Goal: Browse casually: Explore the website without a specific task or goal

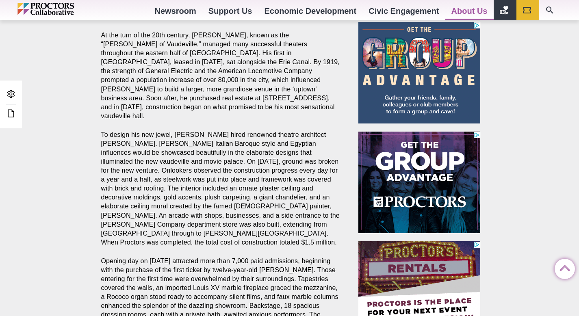
scroll to position [345, 0]
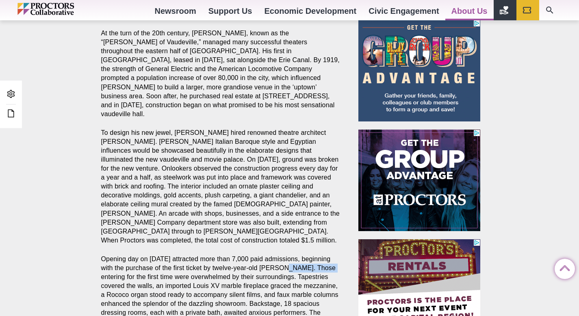
drag, startPoint x: 287, startPoint y: 251, endPoint x: 329, endPoint y: 251, distance: 41.8
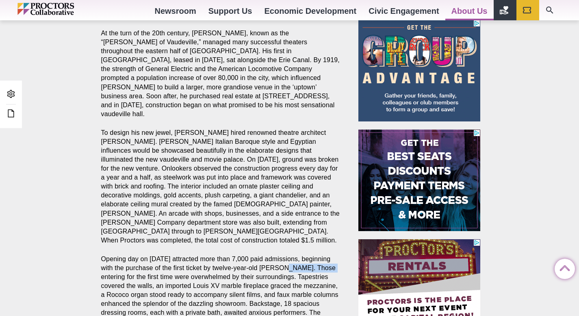
click at [329, 255] on p "Opening day on Dec. 27, 1926 attracted more than 7,000 paid admissions, beginni…" at bounding box center [220, 304] width 239 height 99
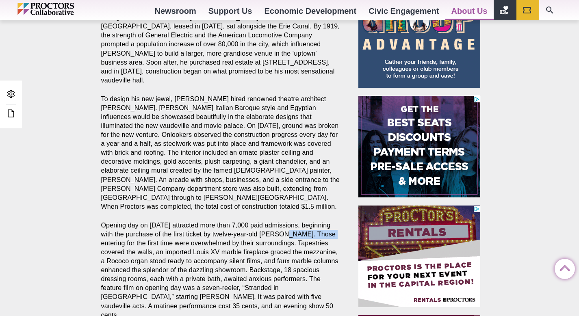
scroll to position [424, 0]
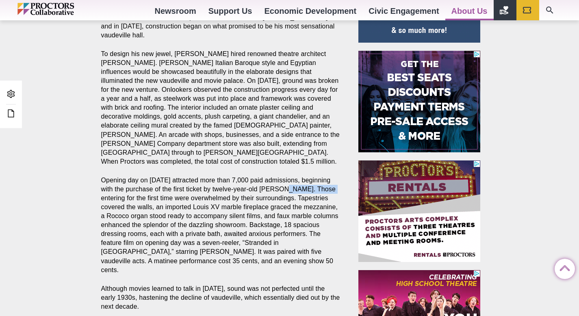
copy p "Michael Riccio"
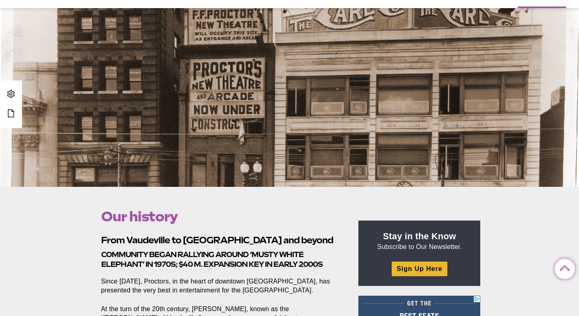
scroll to position [0, 0]
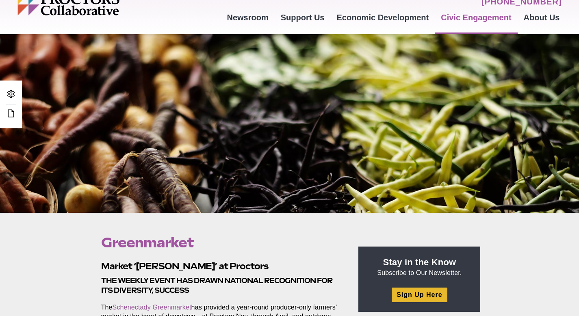
scroll to position [71, 0]
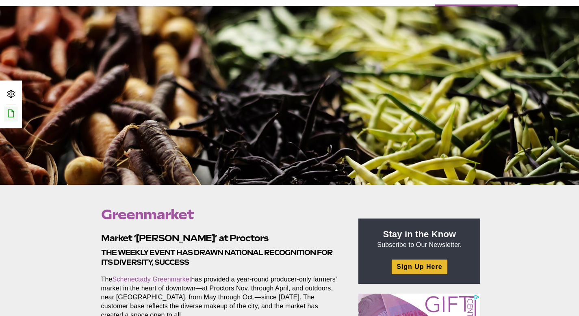
click at [9, 110] on icon at bounding box center [11, 113] width 10 height 10
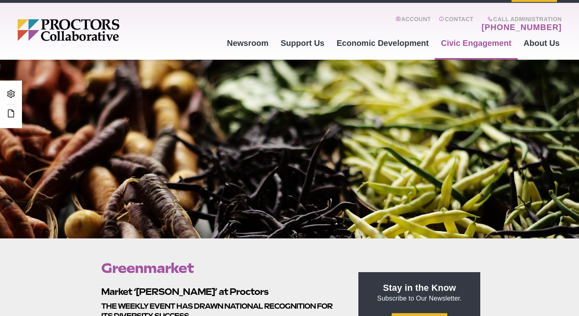
scroll to position [0, 0]
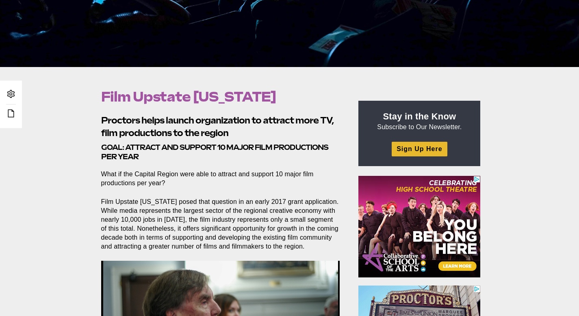
scroll to position [405, 0]
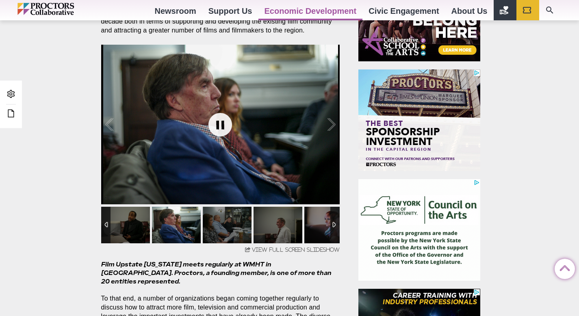
click at [216, 121] on link at bounding box center [220, 124] width 32 height 32
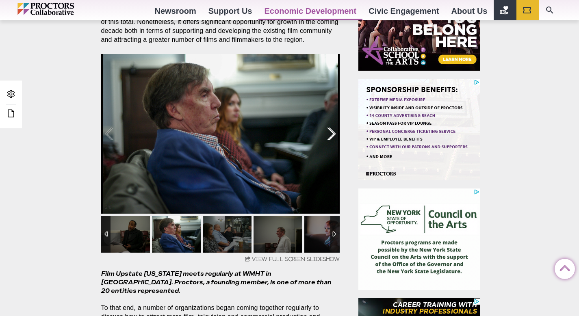
click at [335, 129] on div at bounding box center [322, 134] width 25 height 50
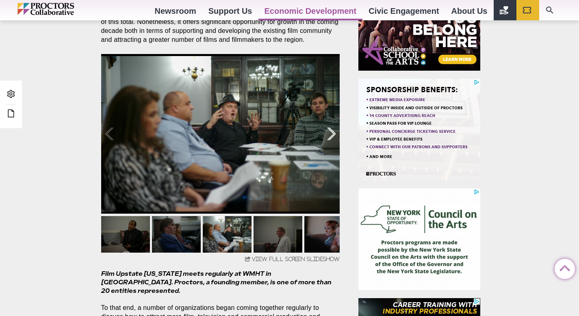
click at [332, 134] on div at bounding box center [322, 134] width 25 height 50
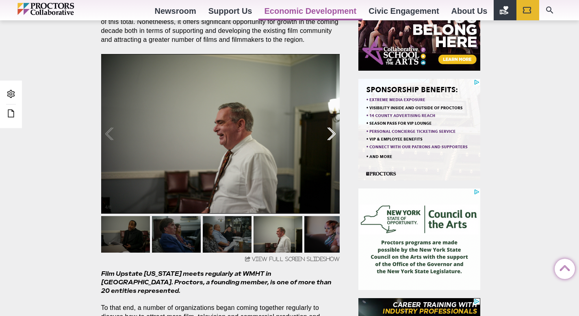
click at [333, 132] on div at bounding box center [322, 134] width 25 height 50
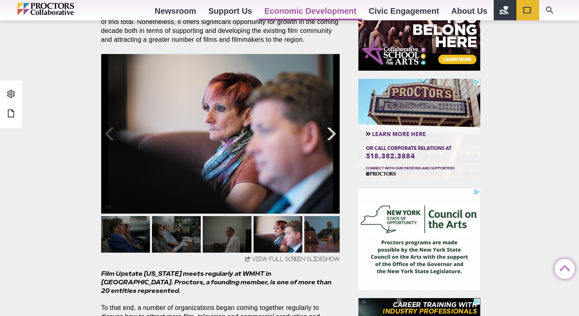
click at [331, 136] on div at bounding box center [322, 134] width 25 height 50
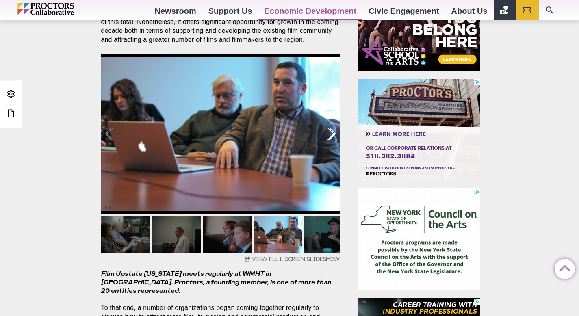
click at [331, 137] on div at bounding box center [322, 134] width 25 height 50
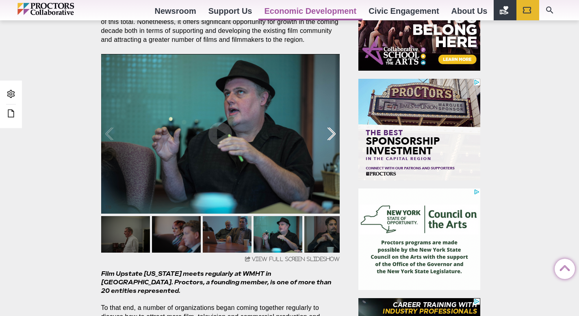
click at [324, 139] on div at bounding box center [322, 134] width 25 height 50
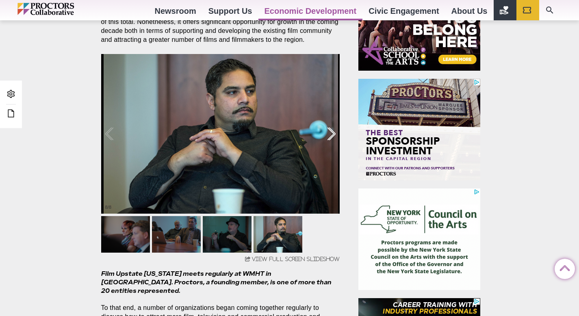
click at [333, 132] on div at bounding box center [322, 134] width 25 height 50
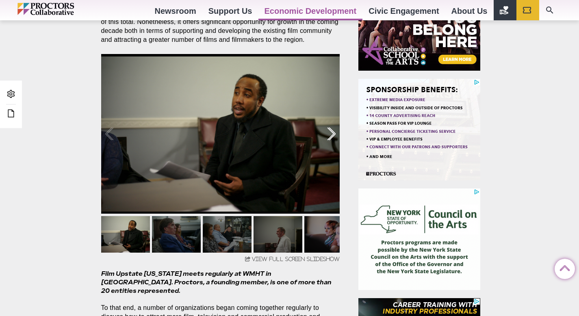
click at [334, 132] on div at bounding box center [322, 134] width 25 height 50
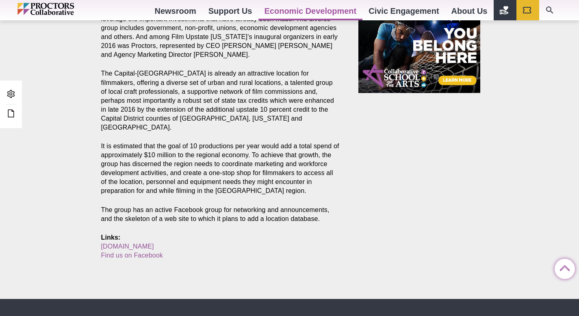
scroll to position [727, 0]
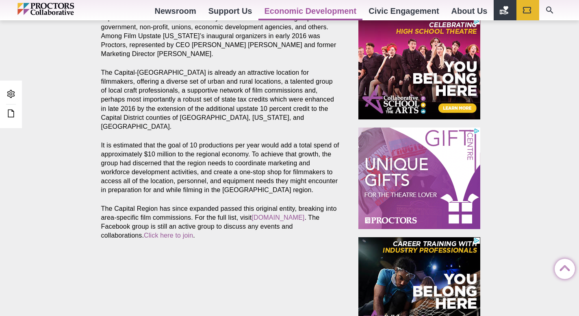
scroll to position [461, 0]
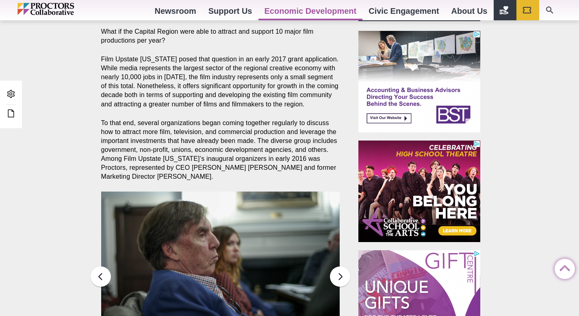
scroll to position [377, 0]
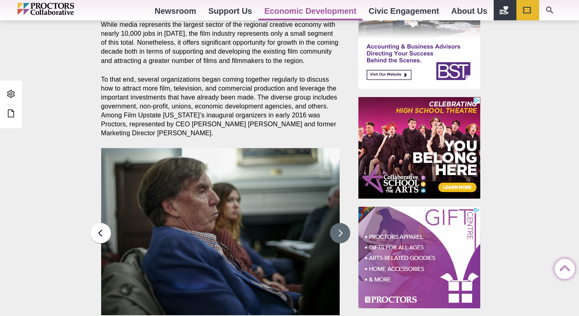
click at [336, 229] on button at bounding box center [340, 233] width 20 height 20
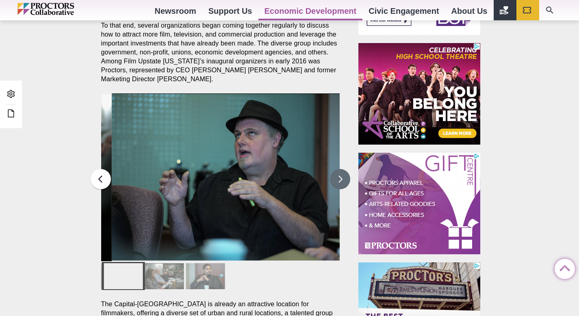
scroll to position [431, 0]
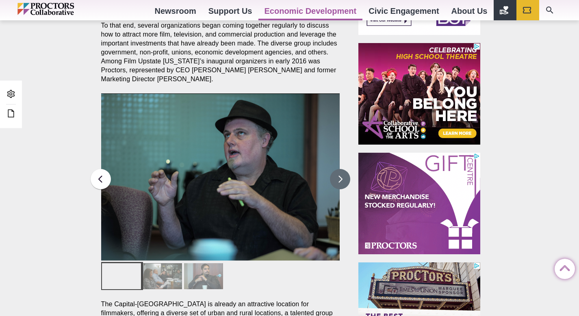
click at [344, 182] on button at bounding box center [340, 179] width 20 height 20
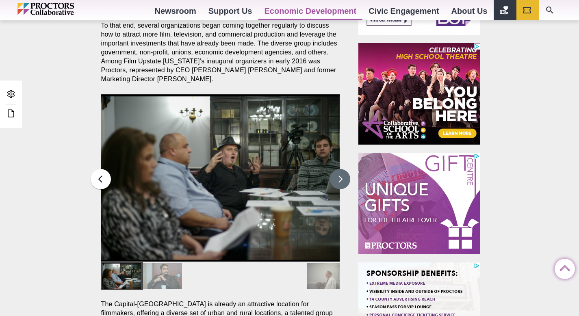
click at [336, 181] on button at bounding box center [340, 179] width 20 height 20
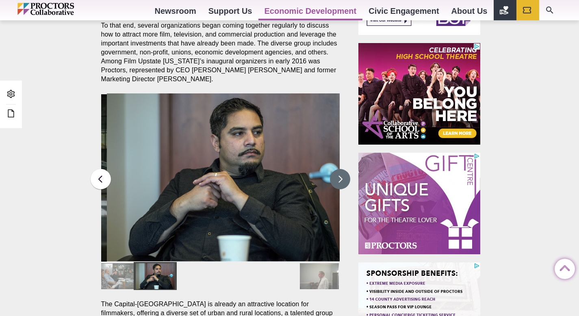
click at [336, 181] on button at bounding box center [340, 179] width 20 height 20
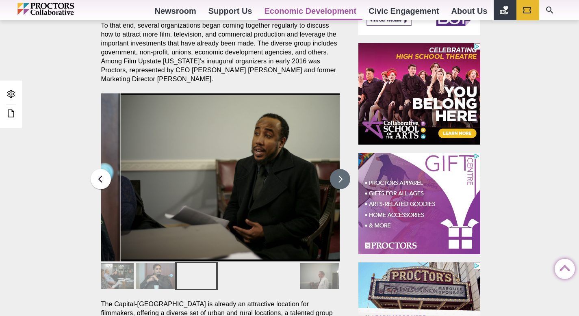
click at [336, 181] on button at bounding box center [340, 179] width 20 height 20
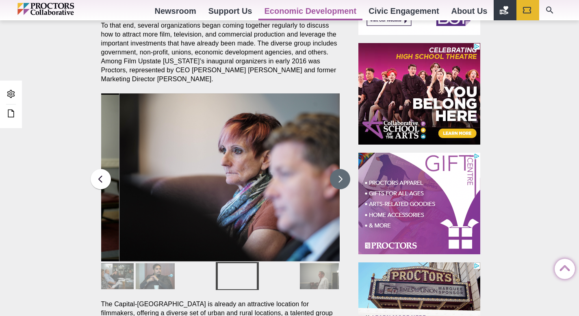
click at [336, 181] on button at bounding box center [340, 179] width 20 height 20
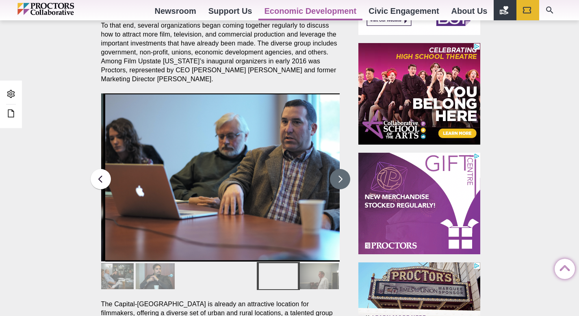
click at [336, 181] on button at bounding box center [340, 179] width 20 height 20
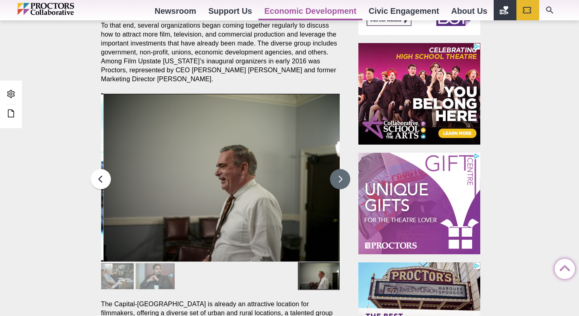
click at [336, 181] on button at bounding box center [340, 179] width 20 height 20
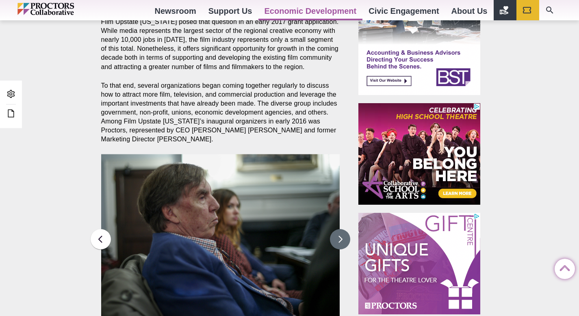
scroll to position [199, 0]
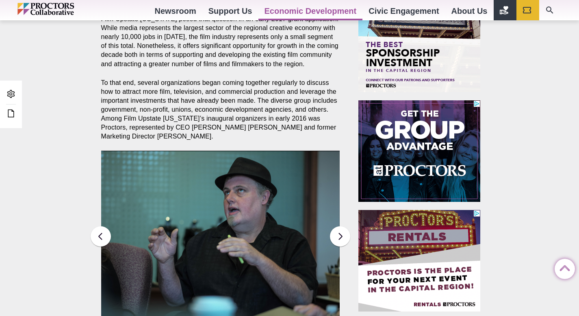
scroll to position [445, 0]
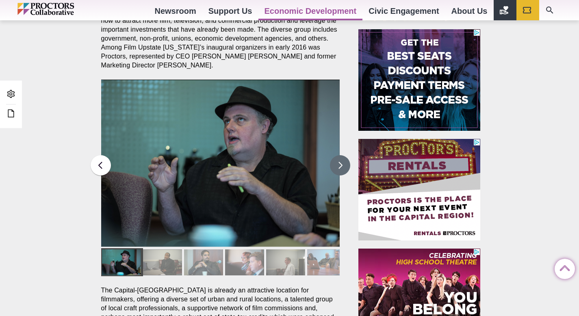
click at [342, 164] on button at bounding box center [340, 165] width 20 height 20
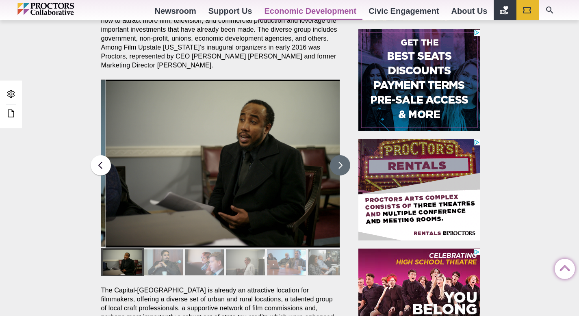
click at [342, 164] on button at bounding box center [340, 165] width 20 height 20
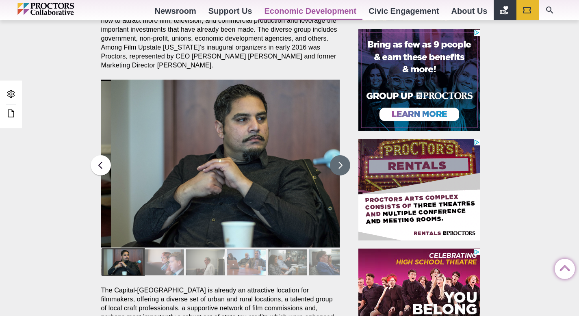
click at [342, 164] on button at bounding box center [340, 165] width 20 height 20
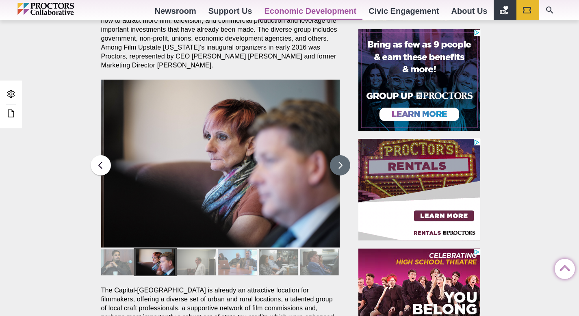
click at [342, 164] on button at bounding box center [340, 165] width 20 height 20
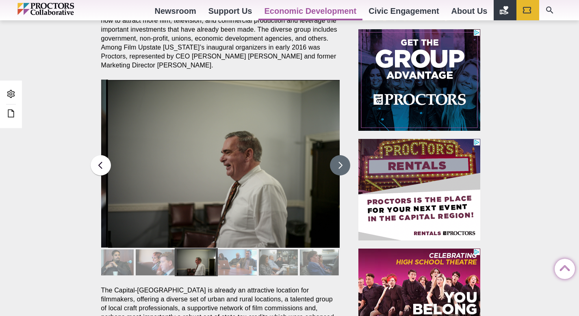
click at [342, 164] on button at bounding box center [340, 165] width 20 height 20
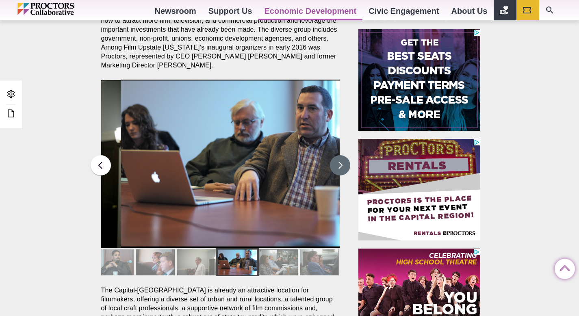
click at [342, 164] on button at bounding box center [340, 165] width 20 height 20
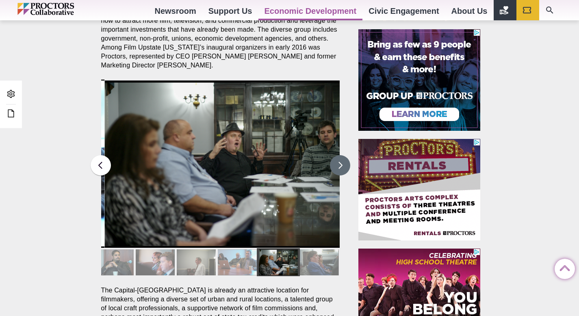
click at [342, 164] on button at bounding box center [340, 165] width 20 height 20
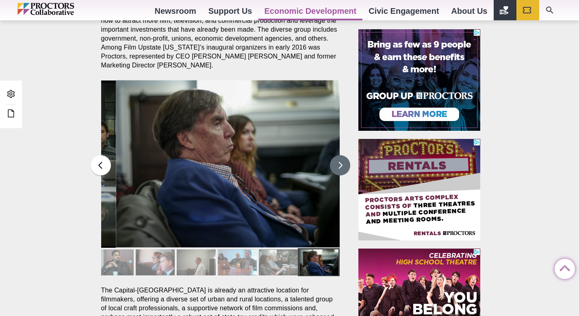
click at [342, 164] on button at bounding box center [340, 165] width 20 height 20
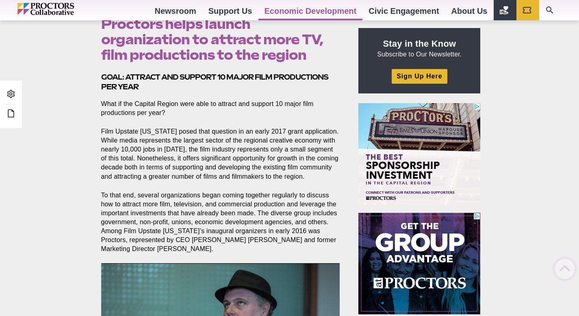
scroll to position [358, 0]
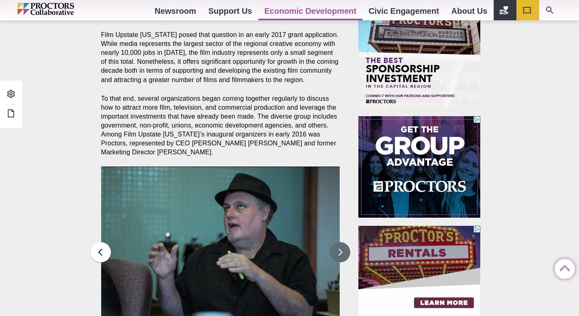
click at [282, 180] on img at bounding box center [220, 251] width 239 height 168
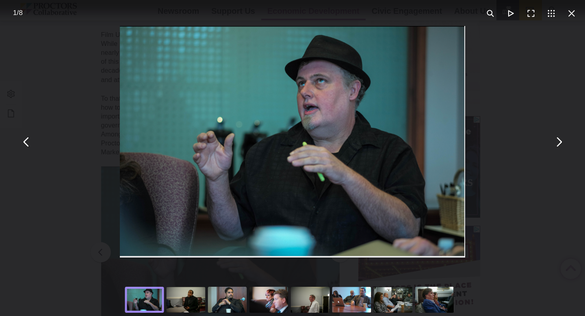
click at [507, 92] on div "You can close this modal content with the ESC key" at bounding box center [292, 142] width 585 height 284
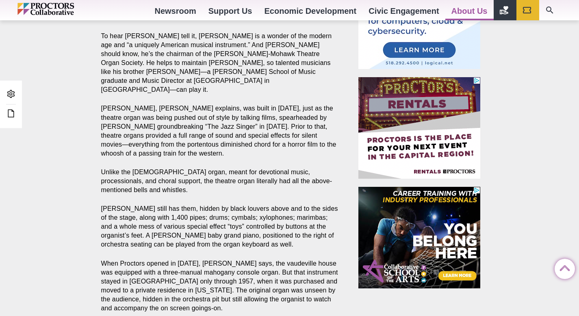
scroll to position [252, 0]
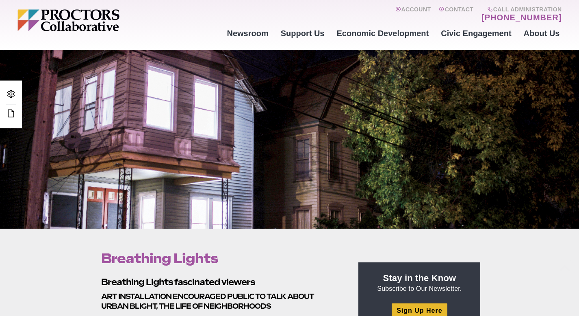
scroll to position [151, 0]
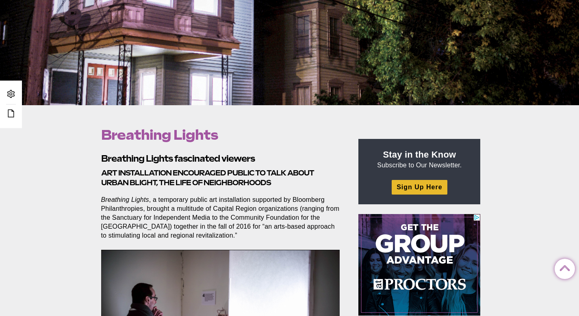
drag, startPoint x: 220, startPoint y: 132, endPoint x: 106, endPoint y: 134, distance: 114.2
click at [106, 134] on h1 "Breathing Lights" at bounding box center [220, 134] width 239 height 15
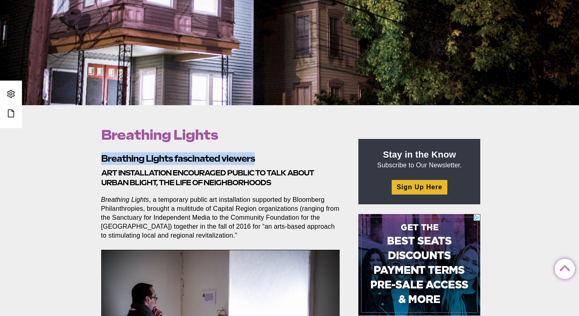
drag, startPoint x: 102, startPoint y: 159, endPoint x: 263, endPoint y: 158, distance: 160.5
click at [263, 158] on h2 "Breathing Lights fascinated viewers" at bounding box center [220, 158] width 239 height 13
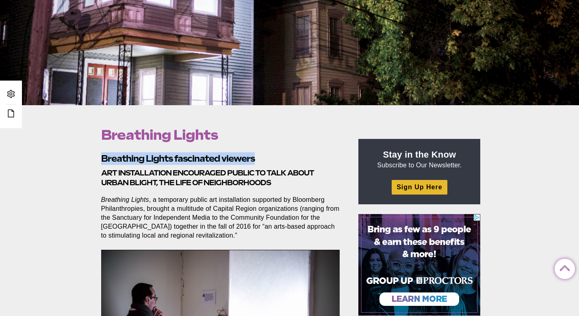
copy strong "Breathing Lights fascinated viewers"
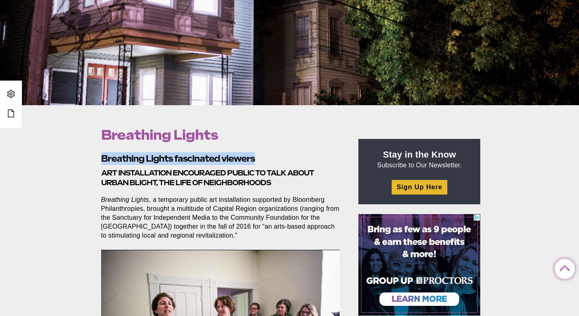
drag, startPoint x: 102, startPoint y: 173, endPoint x: 270, endPoint y: 233, distance: 178.2
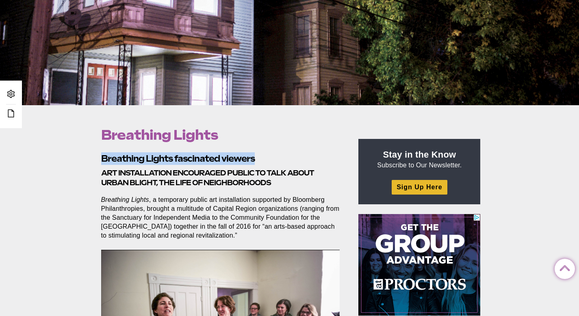
copy section "Art installation encouraged public to talk about urban blight, the life of neig…"
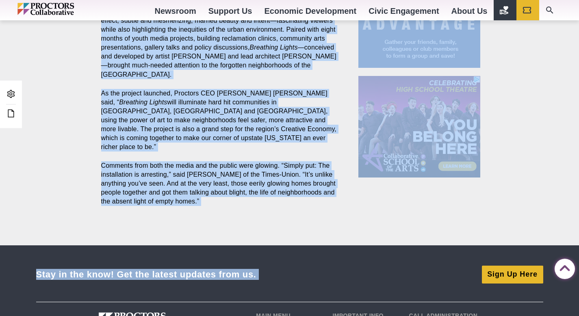
scroll to position [620, 0]
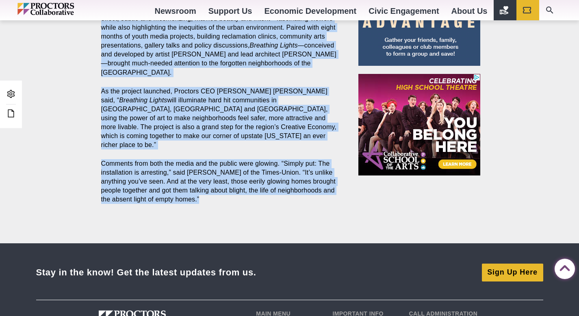
drag, startPoint x: 102, startPoint y: 171, endPoint x: 229, endPoint y: 192, distance: 128.9
copy section "Hundreds of vacant homes throughout the tri-cities were fitted with glowing win…"
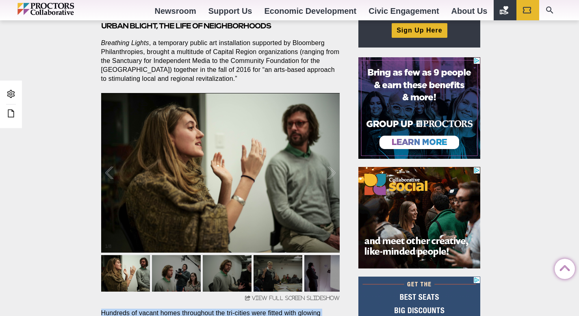
scroll to position [320, 0]
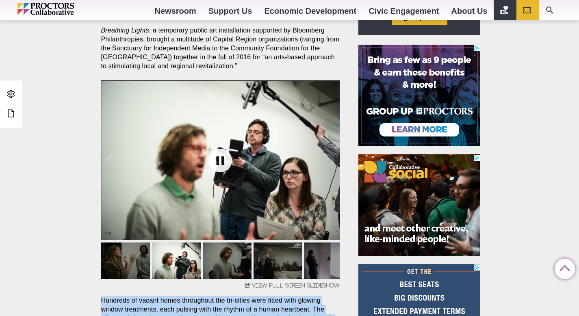
click at [223, 164] on link at bounding box center [220, 160] width 32 height 32
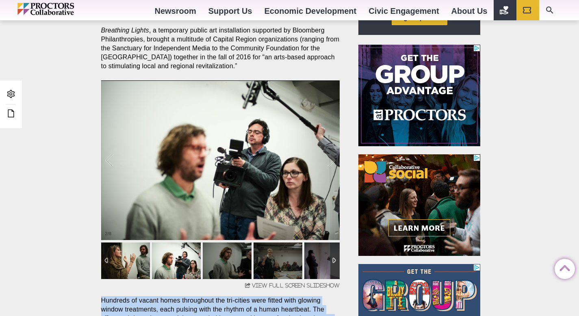
click at [123, 264] on img at bounding box center [125, 261] width 49 height 37
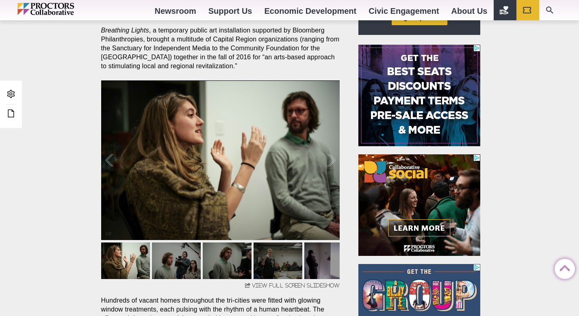
click at [50, 216] on div "Breathing Lights Posted 2017-02-16 by Proctors Web Team Breathing Lights fascin…" at bounding box center [289, 239] width 579 height 607
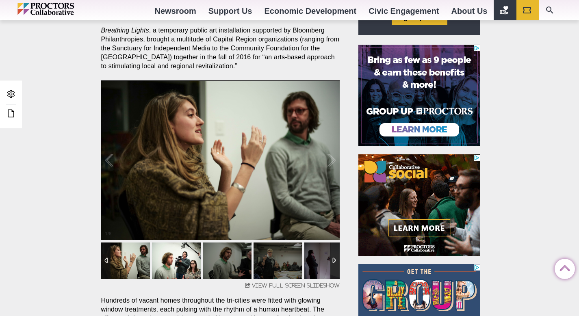
click at [159, 254] on img at bounding box center [176, 261] width 49 height 37
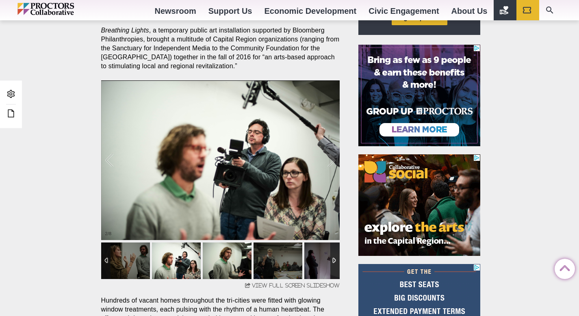
click at [221, 264] on img at bounding box center [227, 261] width 49 height 37
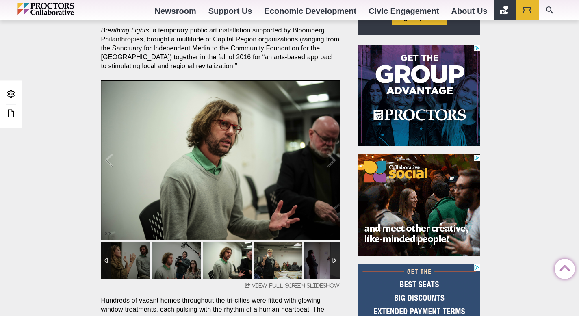
click at [274, 264] on img at bounding box center [277, 261] width 49 height 37
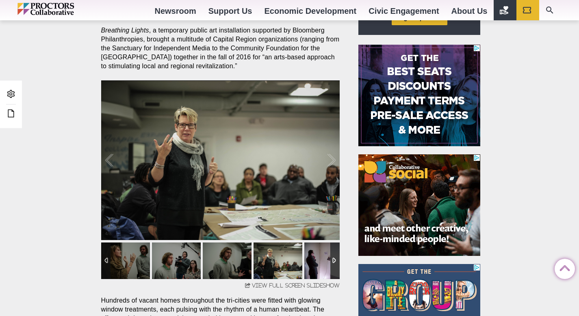
click at [313, 263] on img at bounding box center [328, 261] width 49 height 37
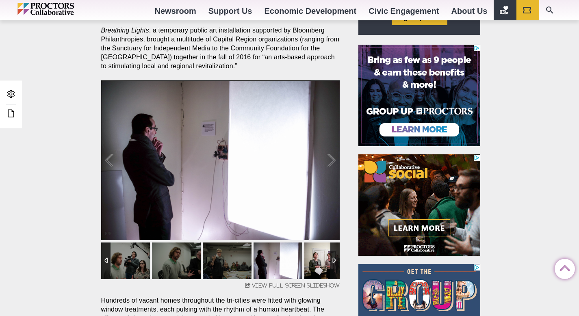
click at [320, 266] on img at bounding box center [328, 261] width 49 height 37
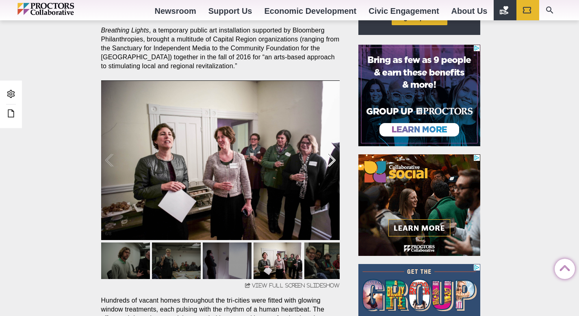
click at [330, 162] on div at bounding box center [322, 160] width 25 height 50
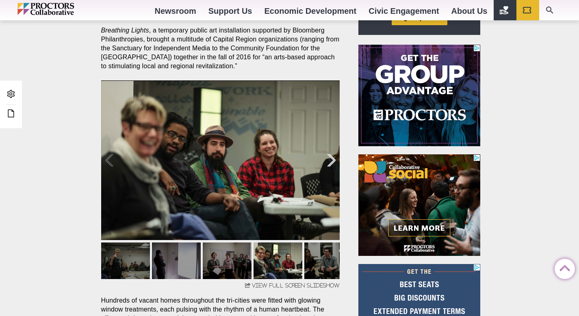
click at [329, 162] on div at bounding box center [322, 160] width 25 height 50
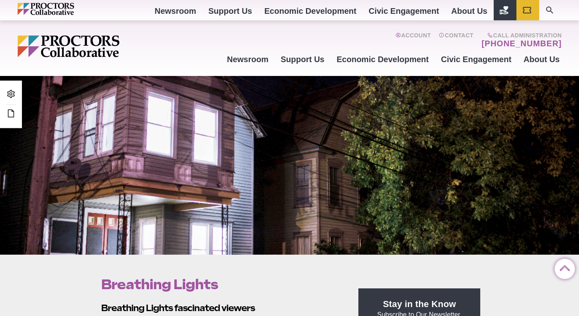
scroll to position [0, 0]
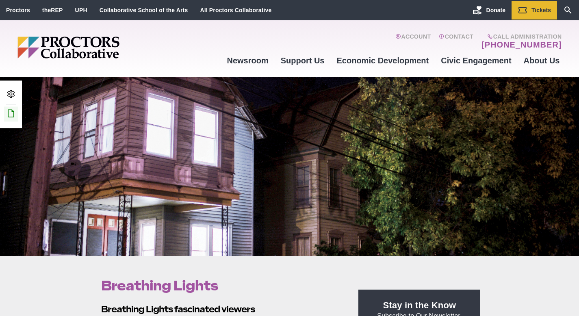
click at [12, 113] on icon at bounding box center [11, 113] width 10 height 10
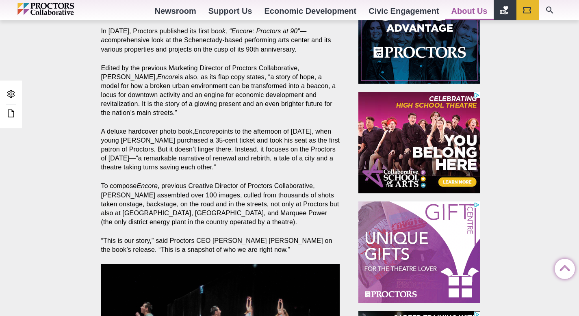
scroll to position [193, 0]
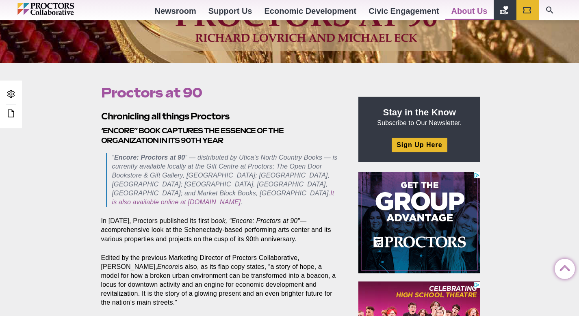
click at [191, 176] on p "“ Encore: Proctors at 90 ” — distributed by Utica’s North Country Books — is cu…" at bounding box center [226, 180] width 228 height 54
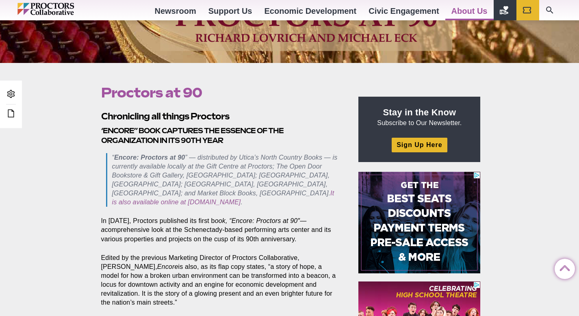
click at [168, 161] on p "“ Encore: Proctors at 90 ” — distributed by Utica’s North Country Books — is cu…" at bounding box center [226, 180] width 228 height 54
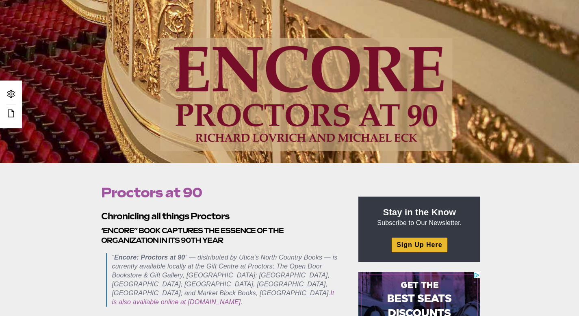
scroll to position [0, 0]
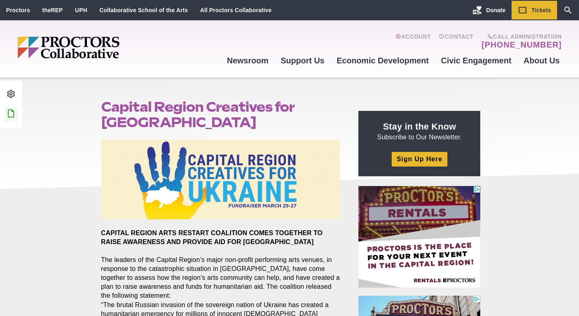
click at [15, 112] on icon at bounding box center [11, 113] width 10 height 10
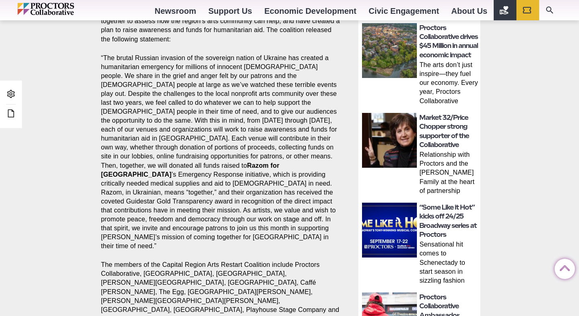
scroll to position [421, 0]
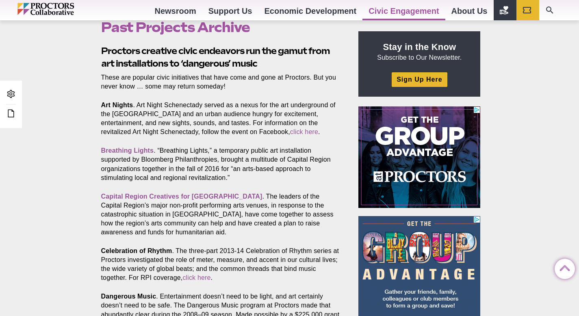
scroll to position [292, 0]
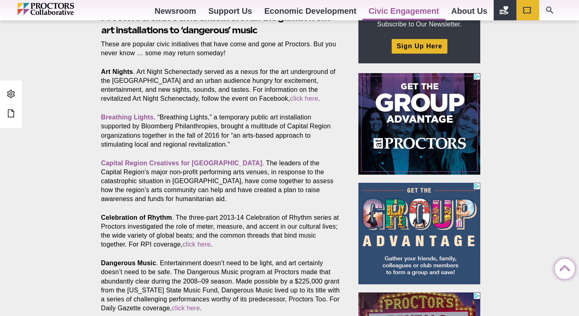
click at [275, 174] on p "Capital Region Creatives for [GEOGRAPHIC_DATA] . The leaders of the Capital Reg…" at bounding box center [220, 181] width 239 height 45
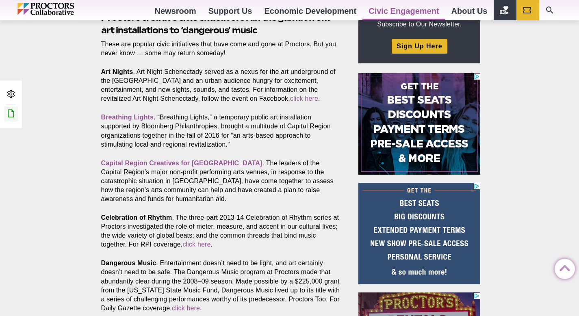
click at [9, 113] on icon at bounding box center [11, 113] width 10 height 10
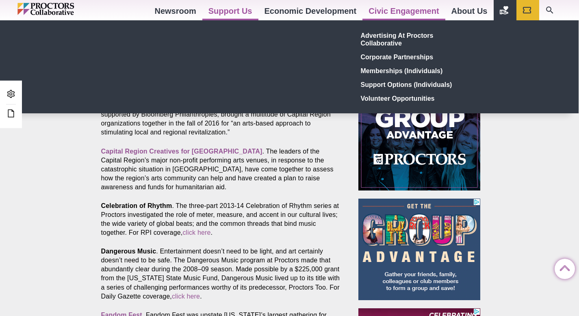
scroll to position [179, 0]
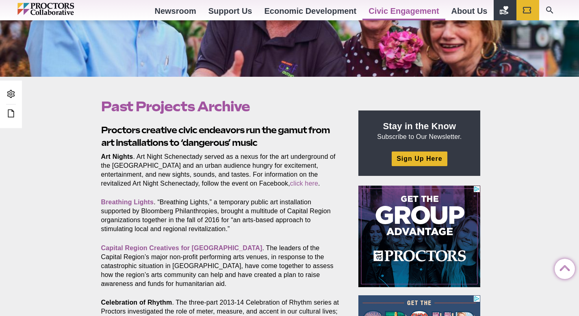
click at [182, 210] on p "Breathing Lights . “Breathing Lights,” a temporary public art installation supp…" at bounding box center [220, 216] width 239 height 36
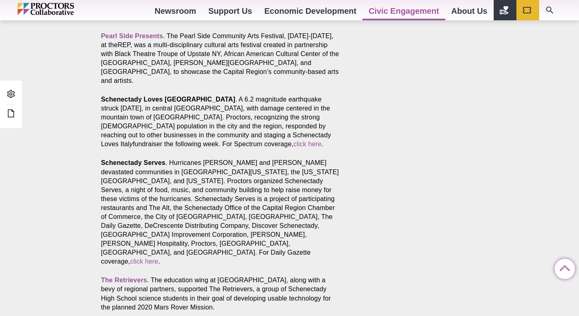
scroll to position [894, 0]
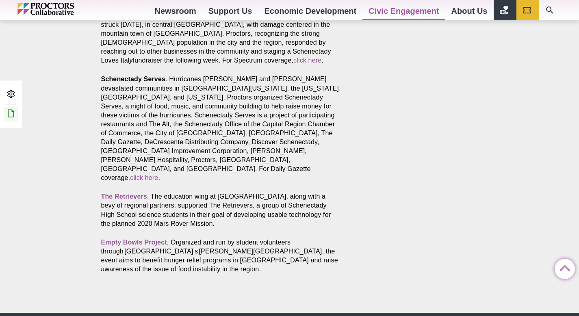
click at [13, 115] on icon at bounding box center [11, 113] width 10 height 10
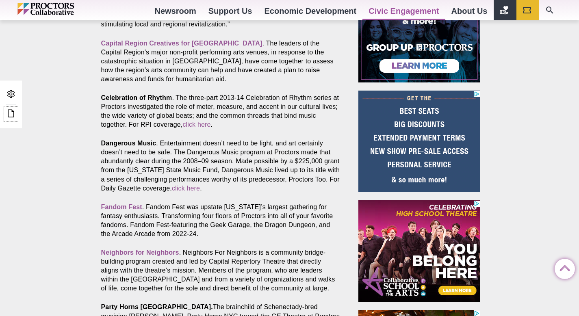
scroll to position [0, 0]
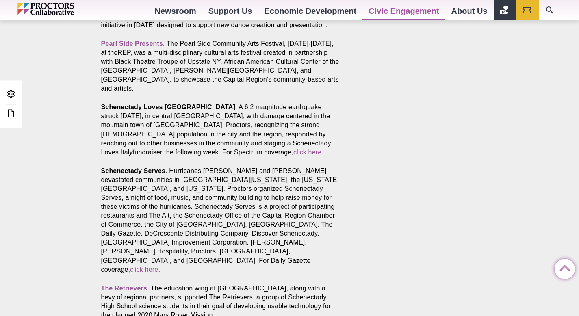
scroll to position [834, 0]
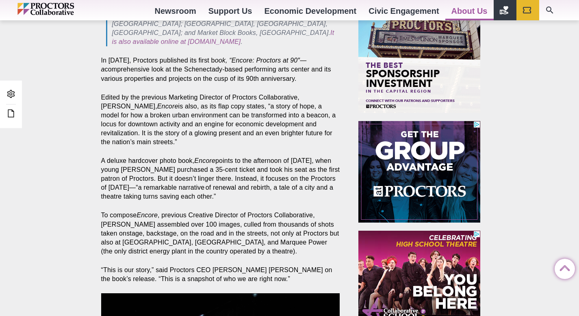
scroll to position [632, 0]
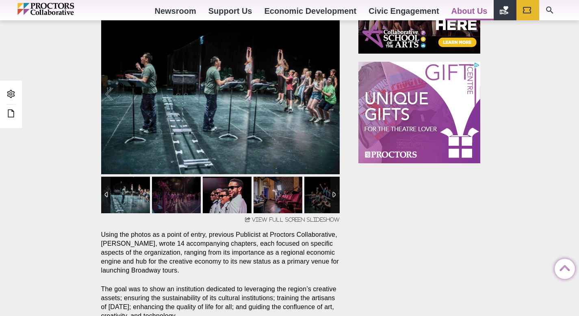
click at [235, 183] on img at bounding box center [227, 195] width 49 height 37
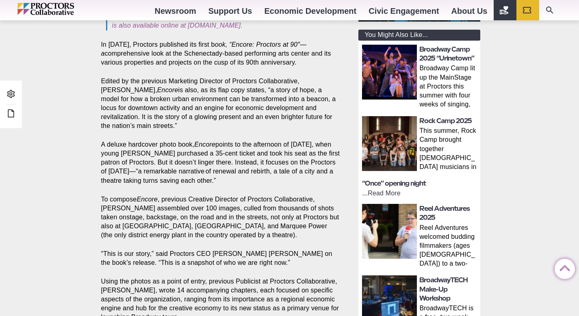
scroll to position [97, 0]
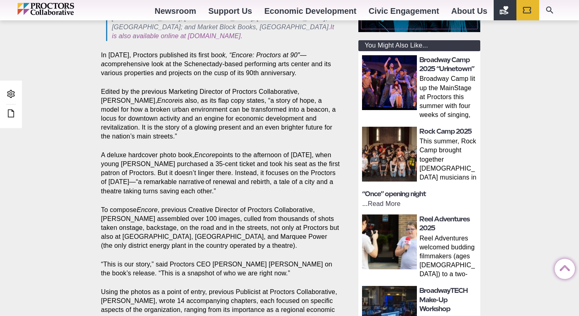
scroll to position [131, 0]
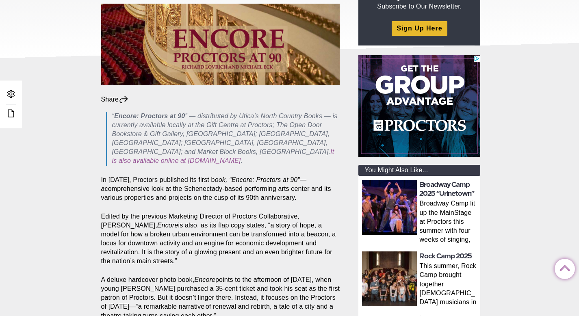
click at [260, 121] on p "“ Encore: Proctors at 90 ” — distributed by Utica’s North Country Books — is cu…" at bounding box center [226, 139] width 228 height 54
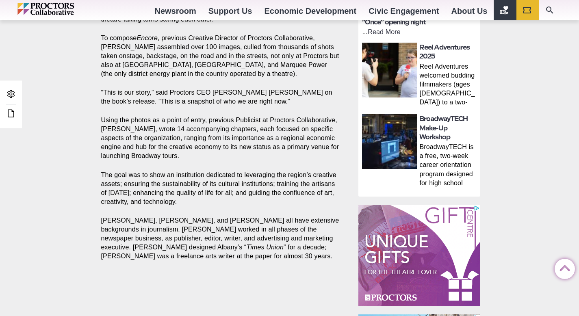
scroll to position [262, 0]
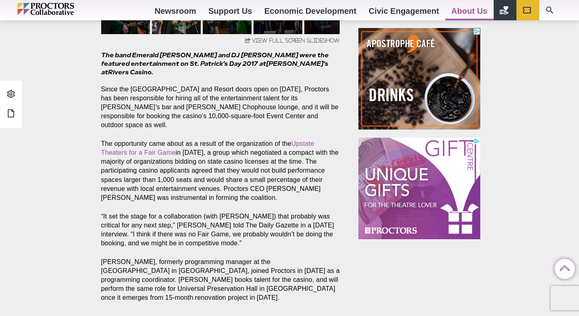
scroll to position [481, 0]
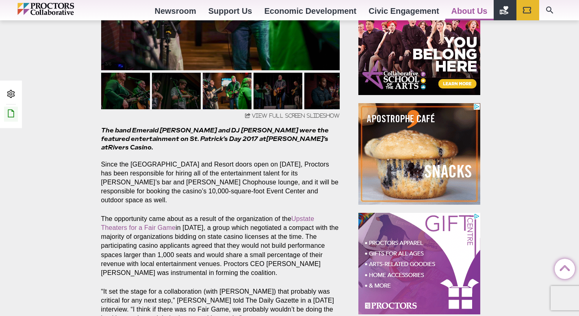
click at [6, 115] on icon at bounding box center [11, 113] width 10 height 10
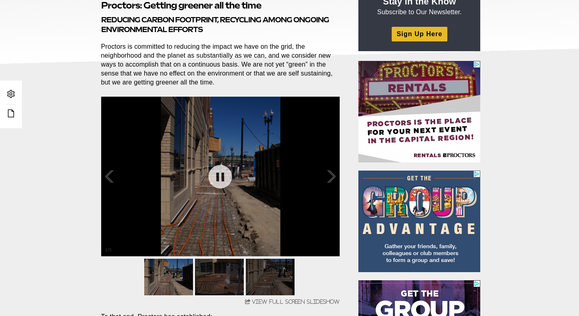
scroll to position [161, 0]
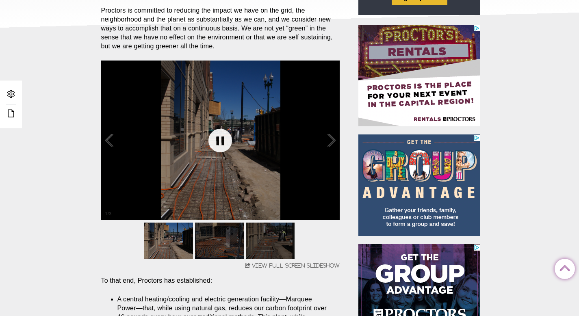
click at [224, 136] on link at bounding box center [220, 140] width 32 height 32
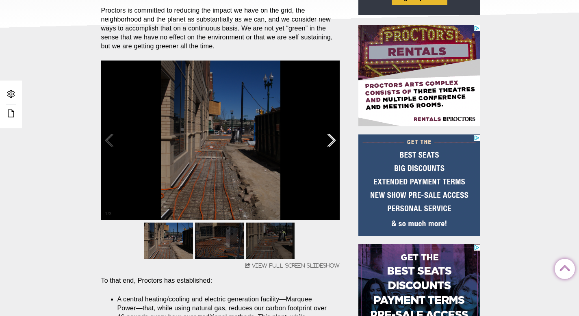
click at [334, 139] on div at bounding box center [322, 140] width 25 height 50
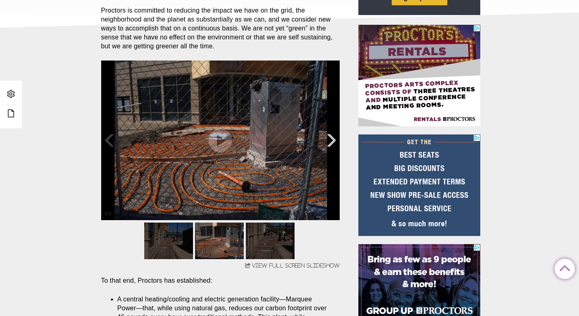
click at [329, 146] on div at bounding box center [322, 140] width 25 height 50
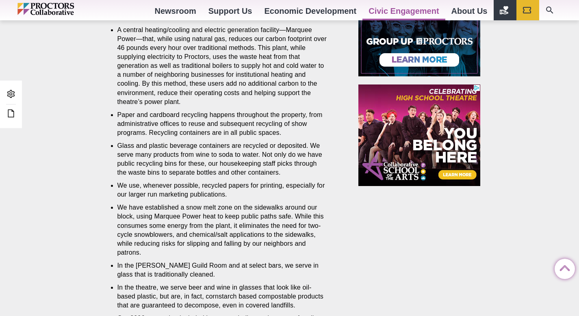
scroll to position [716, 0]
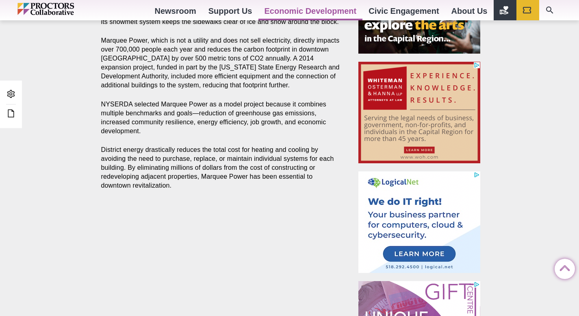
scroll to position [254, 0]
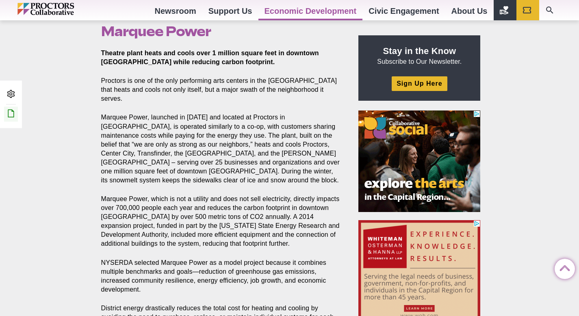
click at [9, 111] on icon at bounding box center [11, 113] width 10 height 10
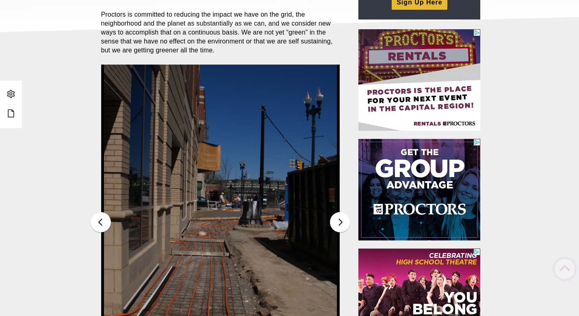
scroll to position [201, 0]
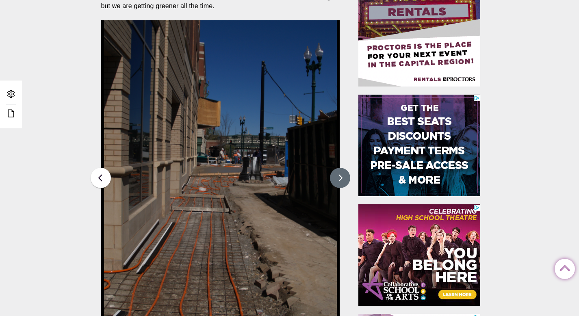
click at [344, 179] on button at bounding box center [340, 178] width 20 height 20
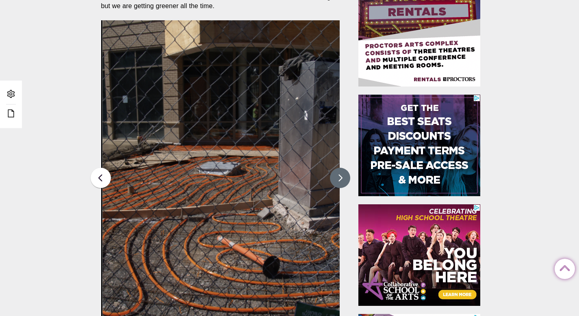
click at [344, 179] on button at bounding box center [340, 178] width 20 height 20
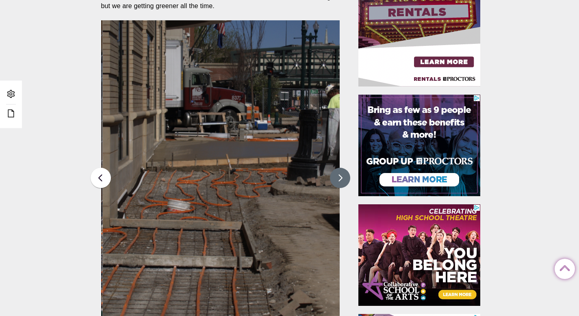
click at [344, 179] on button at bounding box center [340, 178] width 20 height 20
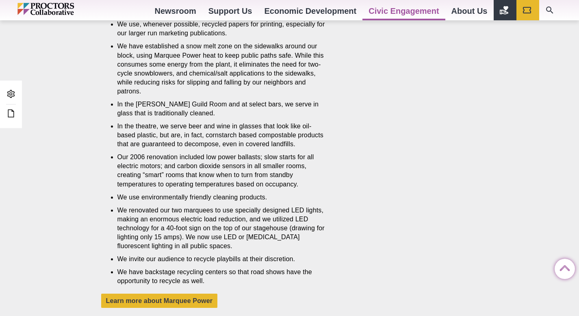
scroll to position [708, 0]
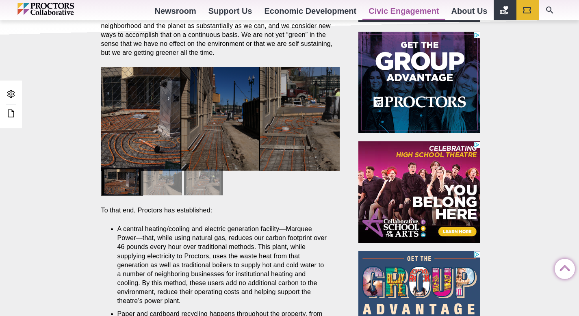
scroll to position [101, 0]
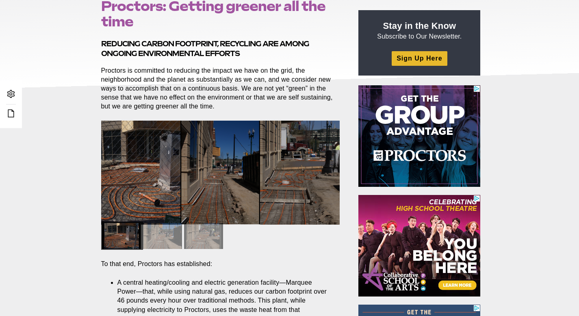
drag, startPoint x: 344, startPoint y: 177, endPoint x: 339, endPoint y: 177, distance: 4.5
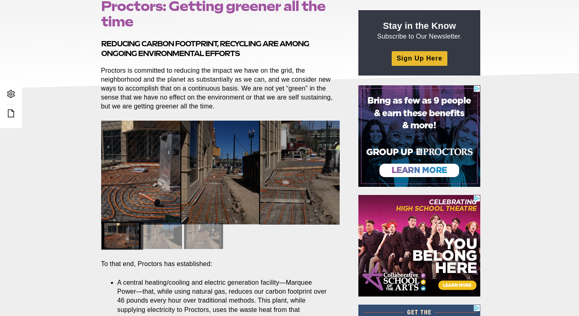
click at [315, 176] on img at bounding box center [300, 173] width 80 height 104
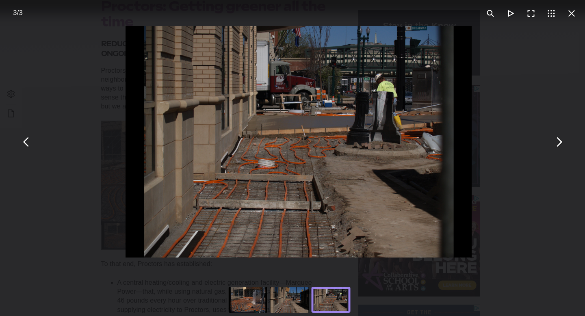
click at [519, 86] on div "You can close this modal content with the ESC key" at bounding box center [298, 142] width 585 height 284
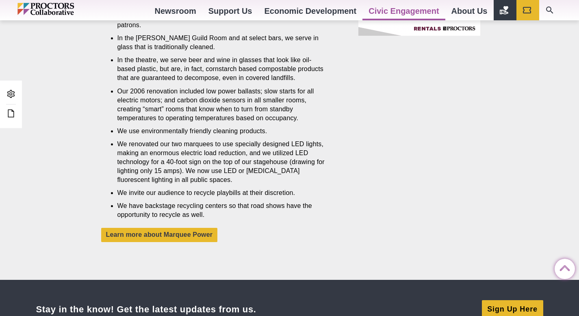
scroll to position [643, 0]
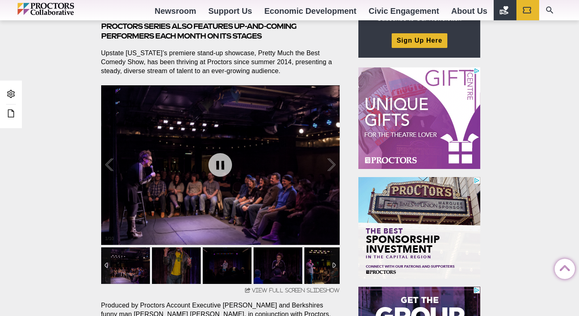
scroll to position [297, 0]
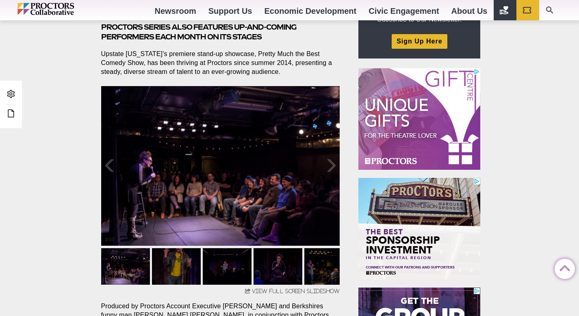
click at [227, 166] on link at bounding box center [220, 165] width 32 height 32
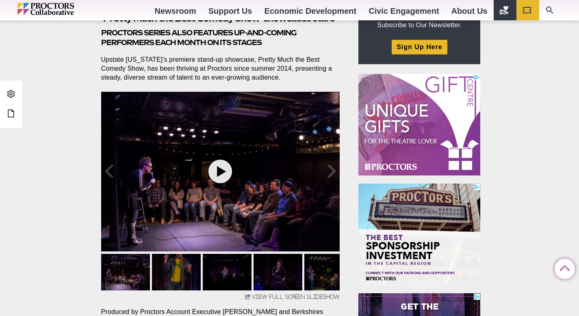
scroll to position [282, 0]
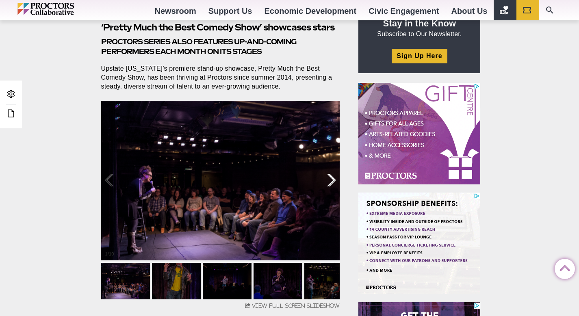
click at [331, 187] on div at bounding box center [322, 180] width 25 height 50
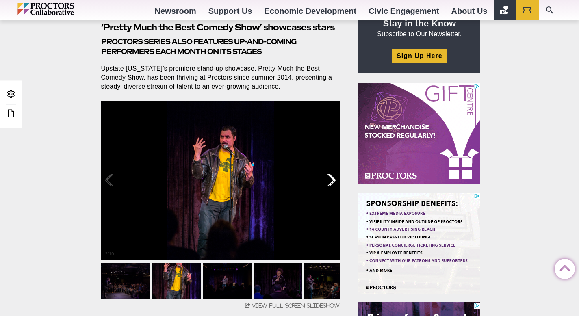
click at [331, 186] on div at bounding box center [322, 180] width 25 height 50
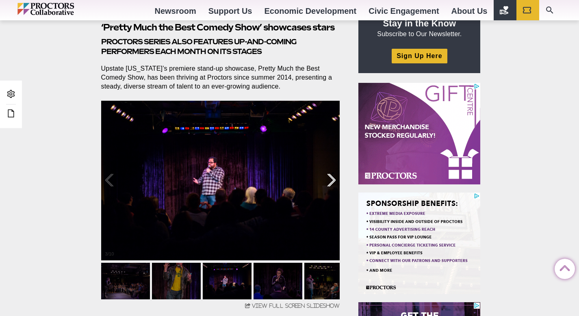
click at [332, 182] on div at bounding box center [322, 180] width 25 height 50
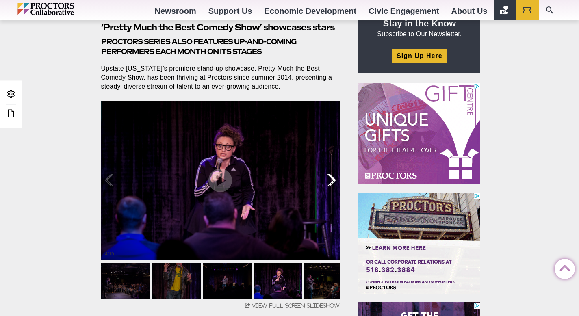
click at [327, 182] on div at bounding box center [322, 180] width 25 height 50
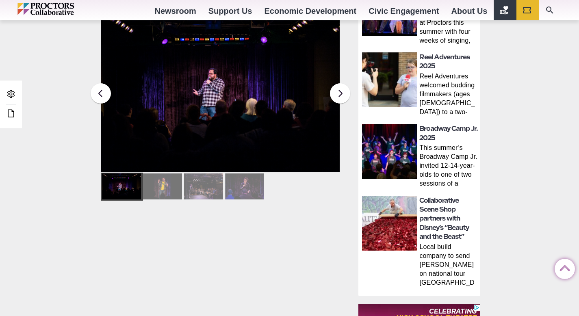
scroll to position [385, 0]
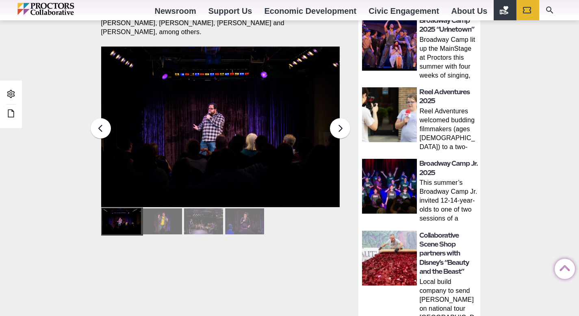
click at [328, 111] on img at bounding box center [220, 126] width 239 height 161
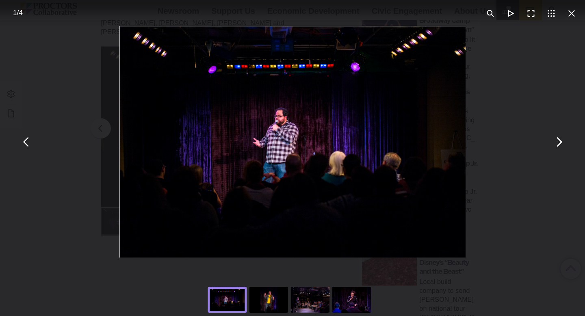
click at [483, 99] on div "You can close this modal content with the ESC key" at bounding box center [292, 142] width 585 height 284
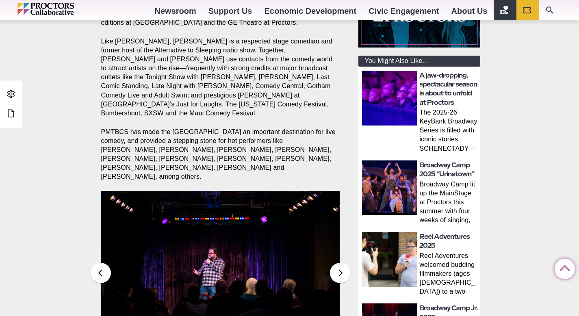
scroll to position [63, 0]
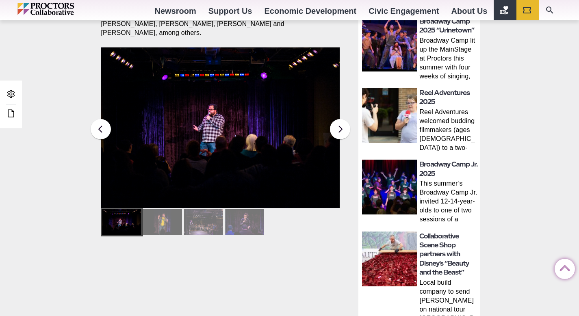
scroll to position [0, 0]
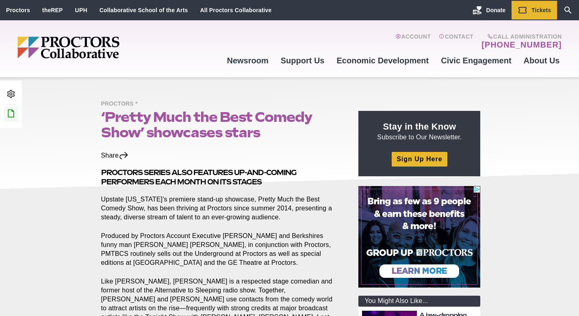
click at [11, 115] on icon at bounding box center [11, 113] width 10 height 10
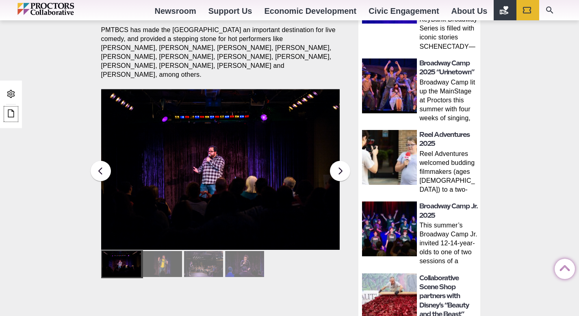
scroll to position [343, 0]
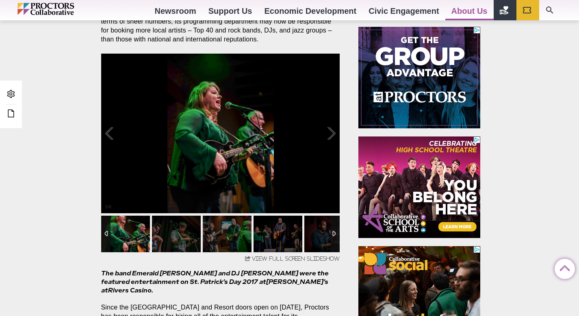
scroll to position [339, 0]
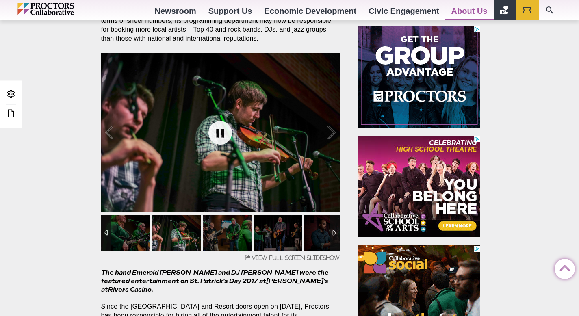
click at [224, 140] on link at bounding box center [220, 133] width 32 height 32
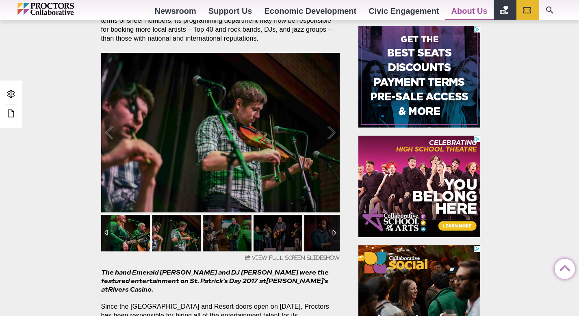
click at [125, 232] on img at bounding box center [125, 233] width 49 height 37
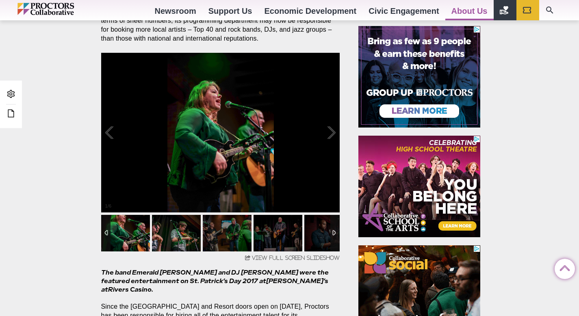
click at [181, 227] on img at bounding box center [176, 233] width 49 height 37
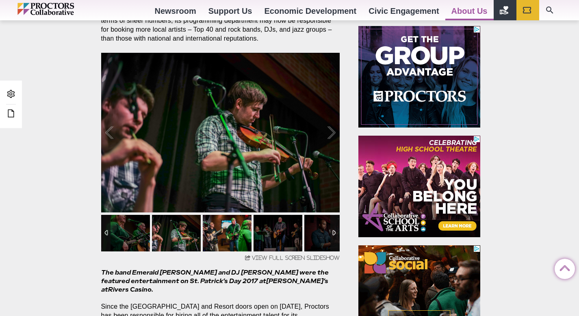
click at [229, 223] on img at bounding box center [227, 233] width 49 height 37
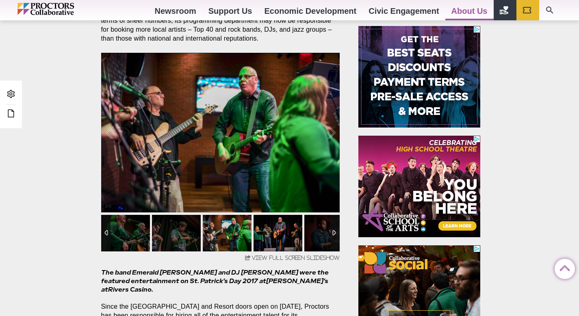
click at [273, 233] on img at bounding box center [277, 233] width 49 height 37
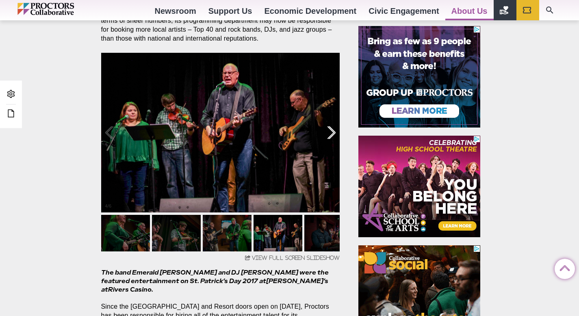
click at [332, 136] on div at bounding box center [322, 133] width 25 height 50
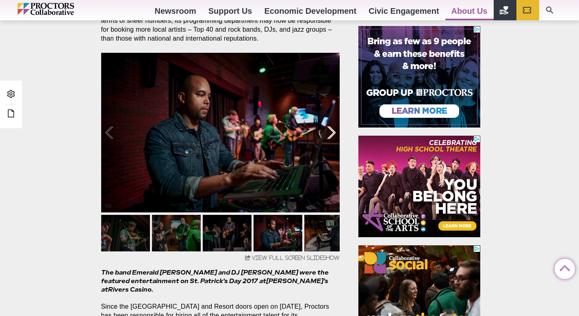
click at [329, 135] on div at bounding box center [322, 133] width 25 height 50
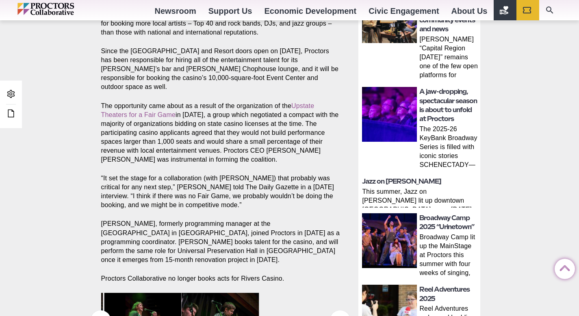
scroll to position [442, 0]
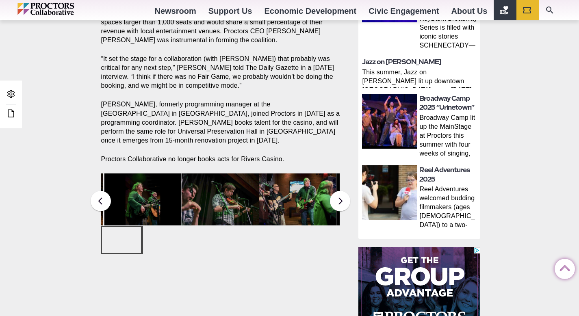
click at [20, 119] on div "Admin Area Edit this Post/Page" at bounding box center [11, 104] width 22 height 48
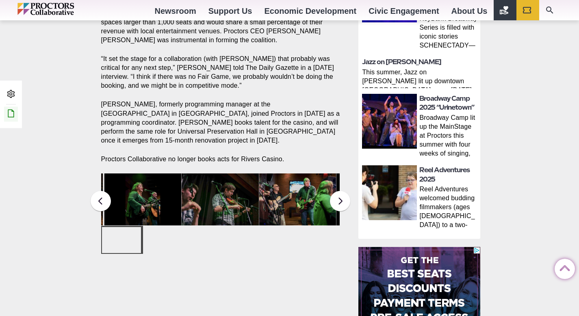
click at [14, 116] on icon at bounding box center [11, 113] width 10 height 10
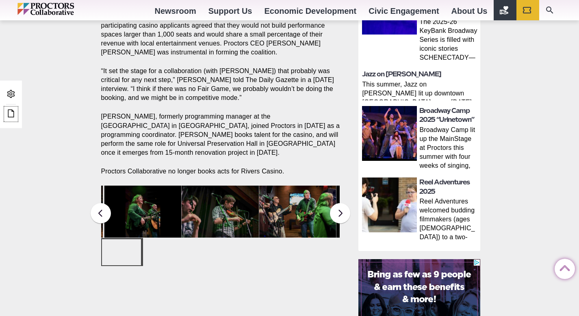
scroll to position [462, 0]
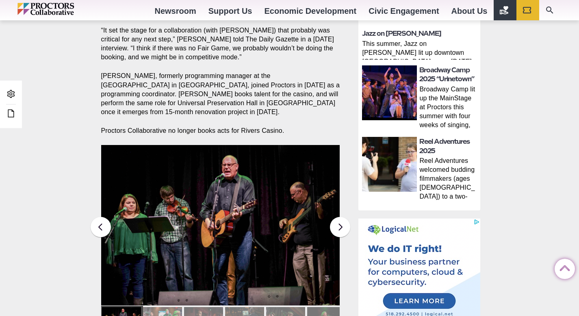
scroll to position [522, 0]
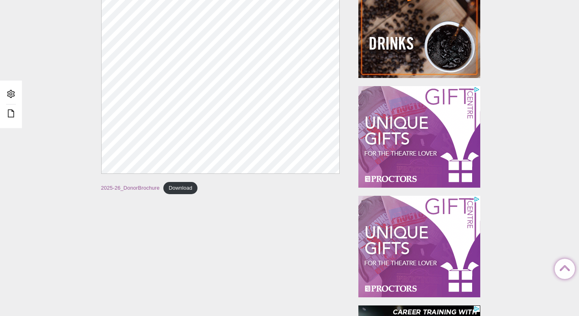
scroll to position [222, 0]
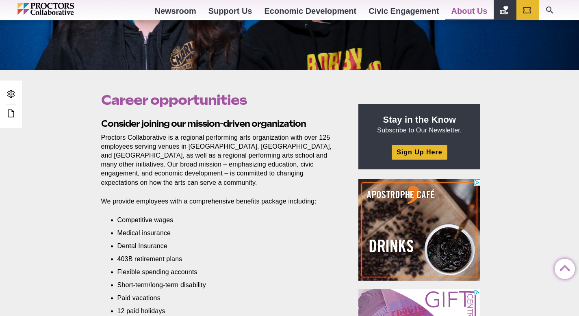
scroll to position [403, 0]
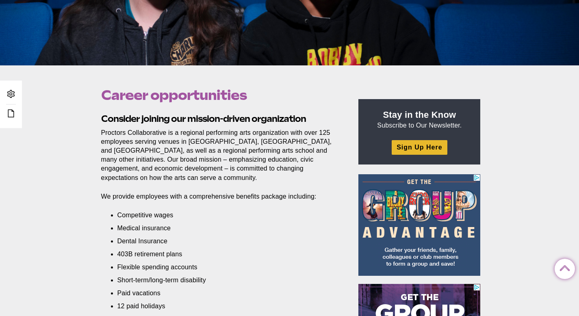
scroll to position [80, 0]
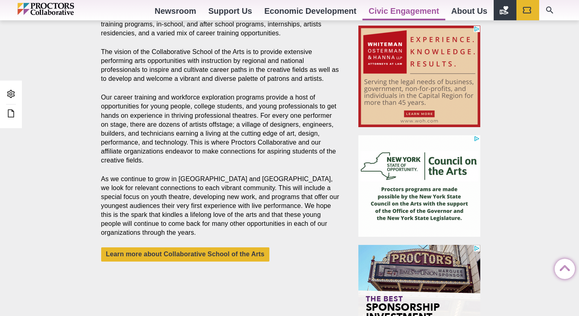
scroll to position [449, 0]
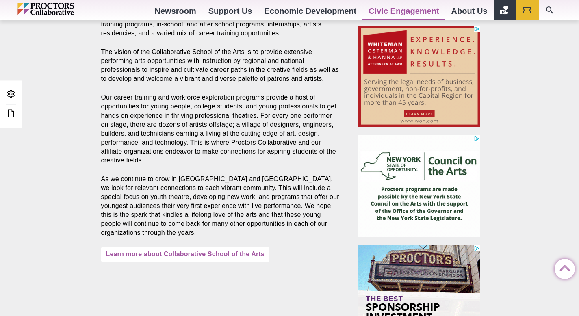
click at [236, 256] on link "Learn more about Collaborative School of the Arts" at bounding box center [185, 254] width 168 height 14
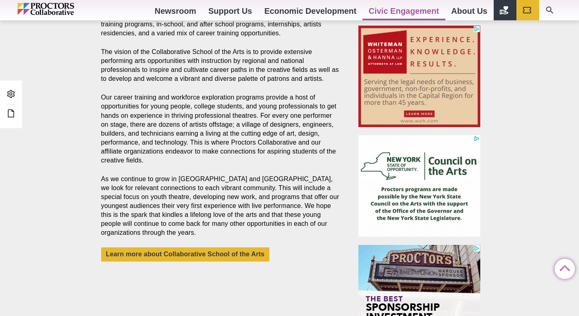
scroll to position [385, 0]
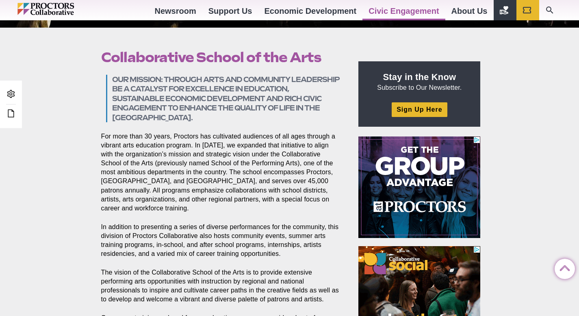
scroll to position [133, 0]
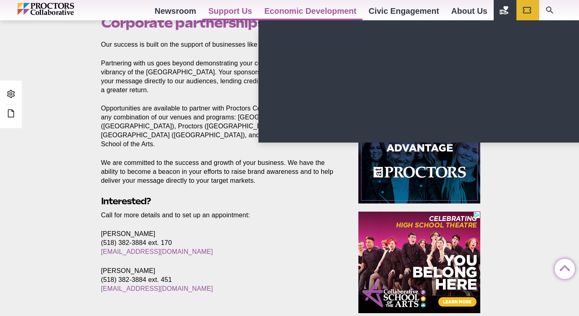
scroll to position [262, 0]
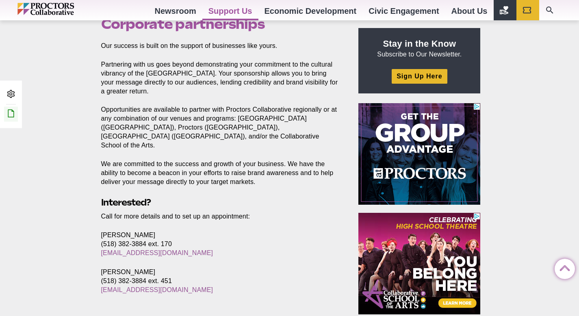
click at [11, 115] on icon at bounding box center [11, 113] width 10 height 10
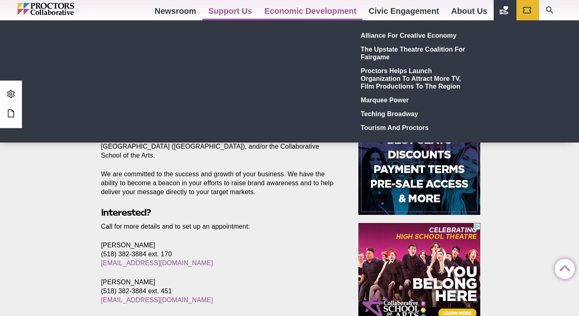
scroll to position [251, 0]
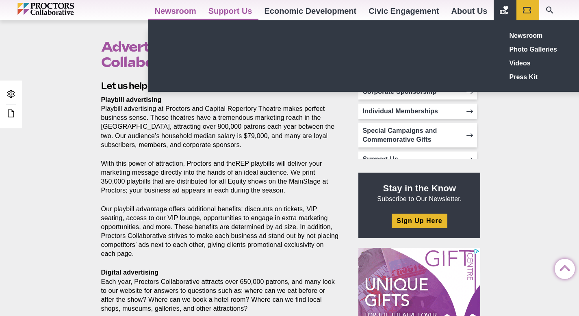
scroll to position [238, 0]
